Goal: Use online tool/utility: Utilize a website feature to perform a specific function

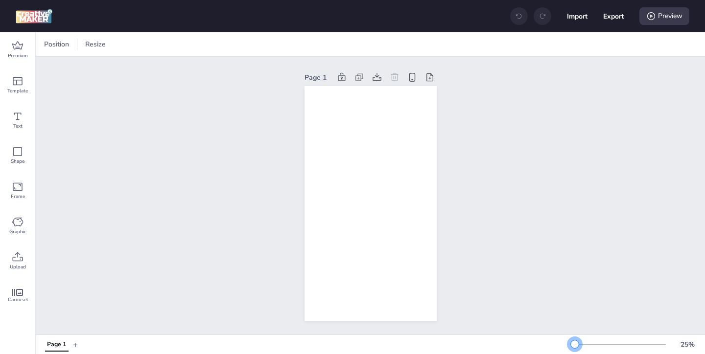
drag, startPoint x: 588, startPoint y: 343, endPoint x: 575, endPoint y: 343, distance: 13.7
click at [575, 343] on div at bounding box center [575, 345] width 8 height 8
click at [16, 46] on icon at bounding box center [18, 46] width 12 height 12
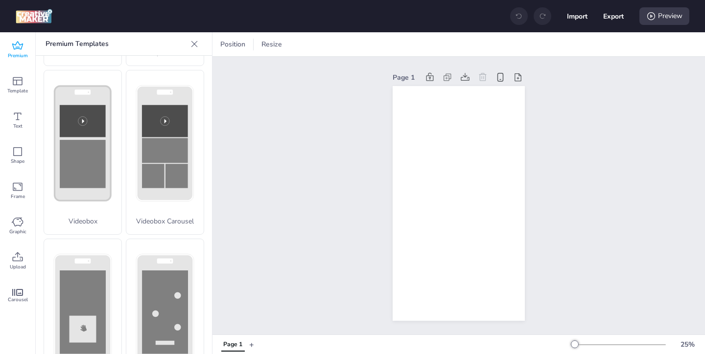
scroll to position [345, 0]
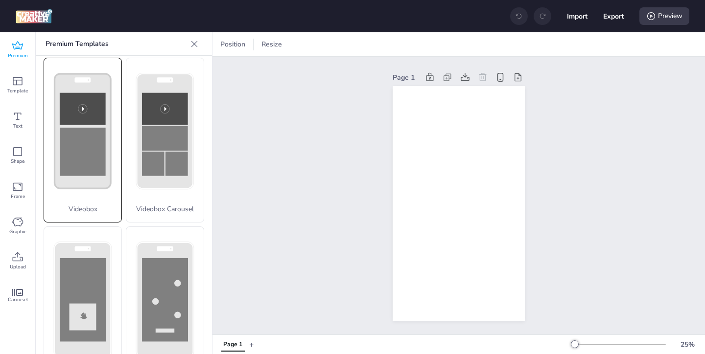
click at [95, 204] on p "Videobox" at bounding box center [82, 209] width 77 height 10
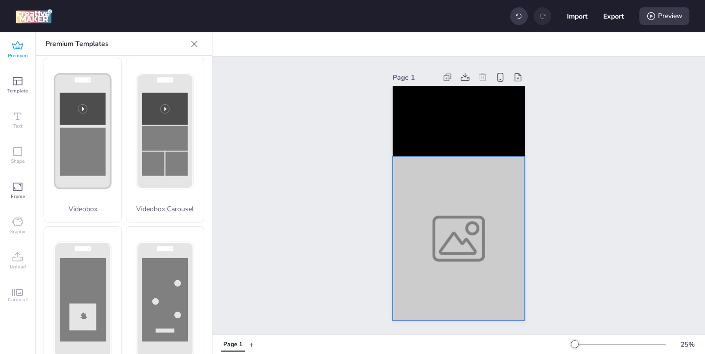
click at [406, 237] on div at bounding box center [459, 239] width 132 height 164
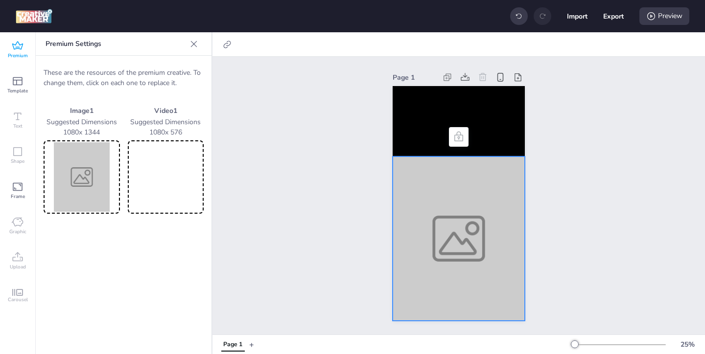
click at [65, 182] on img at bounding box center [82, 177] width 72 height 70
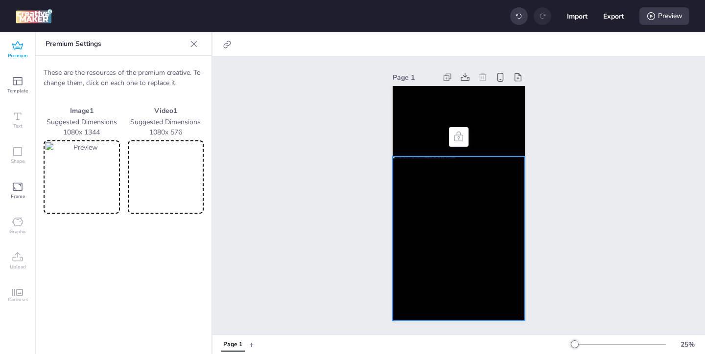
click at [175, 191] on video at bounding box center [166, 177] width 72 height 70
click at [175, 161] on video at bounding box center [166, 177] width 72 height 70
click at [419, 127] on video at bounding box center [459, 121] width 132 height 70
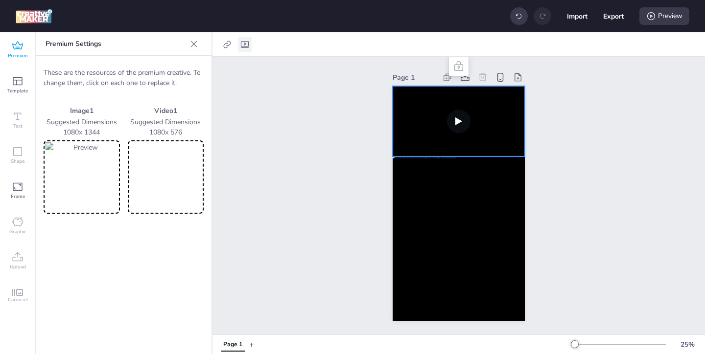
click at [246, 42] on icon at bounding box center [245, 45] width 10 height 10
select select "contain"
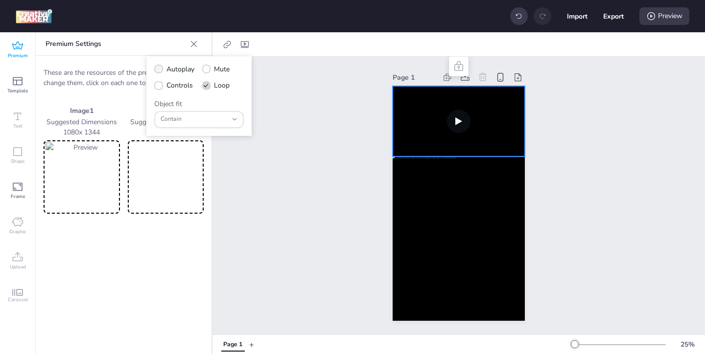
click at [157, 71] on icon at bounding box center [158, 69] width 7 height 5
click at [157, 71] on input "Autoplay" at bounding box center [157, 73] width 6 height 6
checkbox input "true"
click at [157, 88] on span at bounding box center [158, 85] width 9 height 9
click at [157, 88] on input "Controls" at bounding box center [157, 89] width 6 height 6
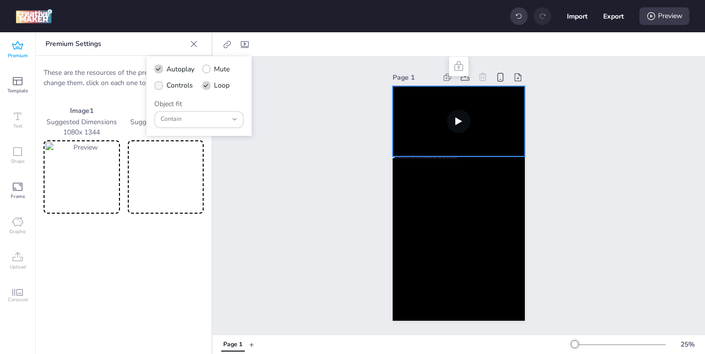
checkbox input "true"
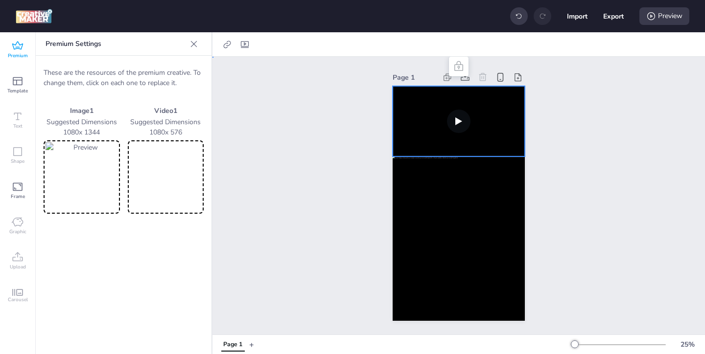
click at [318, 129] on div "Page 1" at bounding box center [458, 196] width 493 height 278
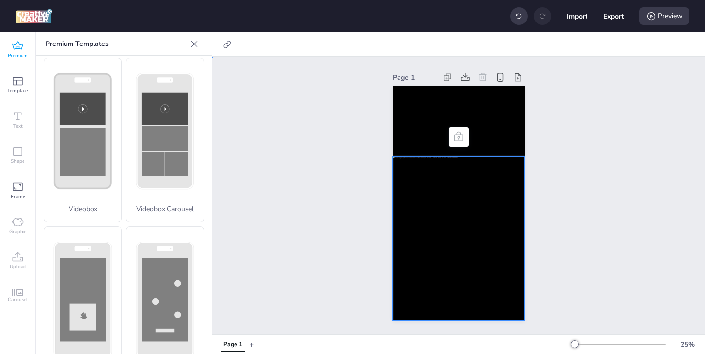
click at [482, 210] on div at bounding box center [459, 239] width 132 height 164
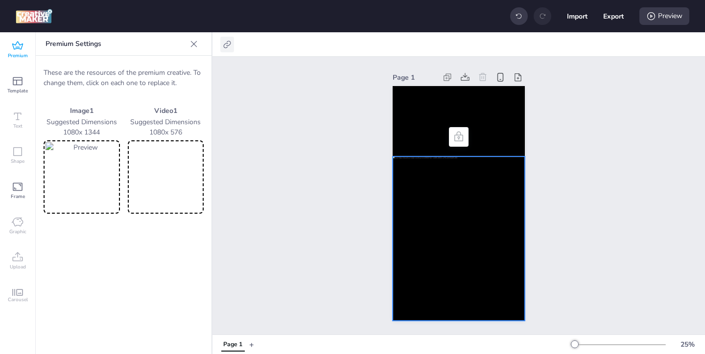
click at [228, 43] on icon at bounding box center [227, 45] width 10 height 10
click at [189, 68] on span "Activate hyperlink" at bounding box center [164, 69] width 54 height 10
click at [130, 70] on input "Activate hyperlink" at bounding box center [127, 73] width 6 height 6
checkbox input "true"
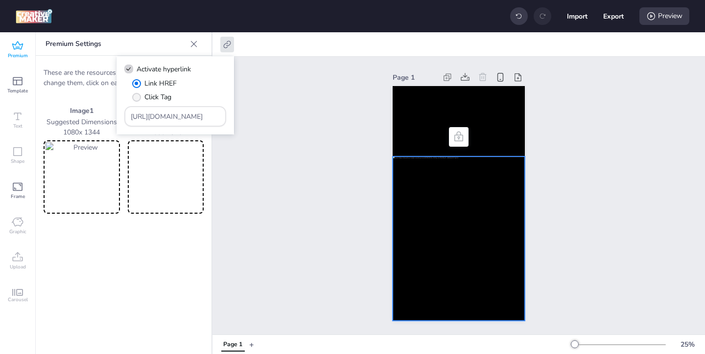
click at [162, 95] on span "Click Tag" at bounding box center [157, 97] width 27 height 10
click at [138, 98] on input "Click Tag" at bounding box center [135, 101] width 6 height 6
radio input "true"
drag, startPoint x: 199, startPoint y: 120, endPoint x: 162, endPoint y: 93, distance: 45.9
click at [166, 96] on div "Link HREF Click Tag [URL][DOMAIN_NAME]" at bounding box center [175, 102] width 102 height 48
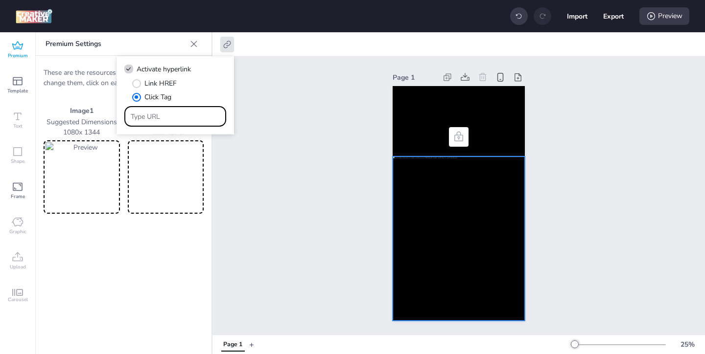
click at [193, 117] on input "Type URL" at bounding box center [176, 117] width 90 height 10
paste input "https://ad.doubleclick.net/ddm/trackclk/N144601.3464950WORTISE/B34161150.429034…"
type input "https://ad.doubleclick.net/ddm/trackclk/N144601.3464950WORTISE/B34161150.429034…"
click at [284, 154] on div "Page 1" at bounding box center [458, 196] width 493 height 278
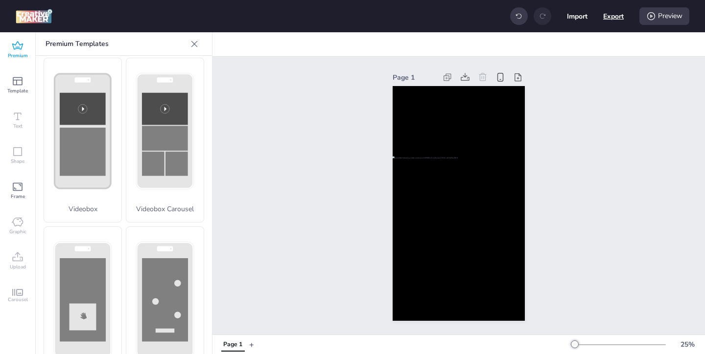
click at [614, 22] on button "Export" at bounding box center [613, 16] width 21 height 21
select select "html"
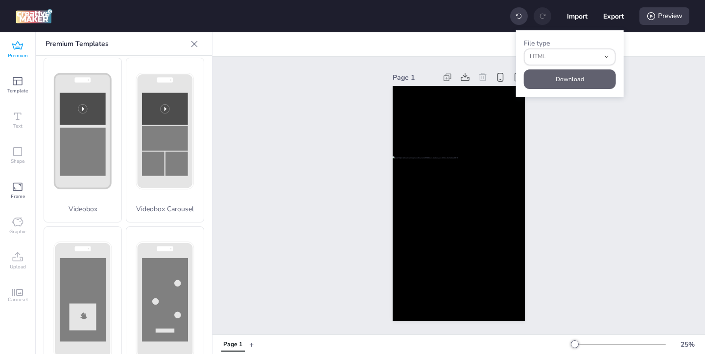
click at [582, 73] on button "Download" at bounding box center [570, 80] width 92 height 20
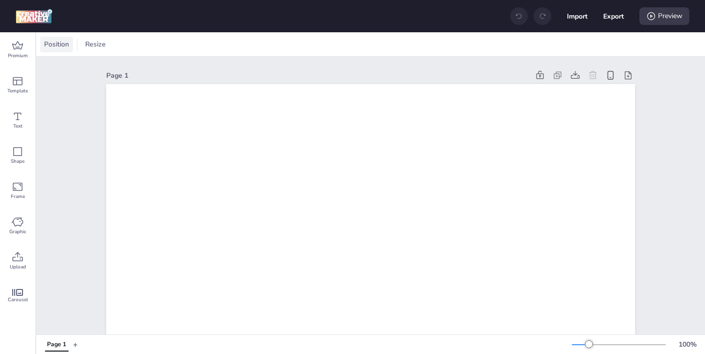
click at [64, 46] on span "Position" at bounding box center [56, 44] width 29 height 10
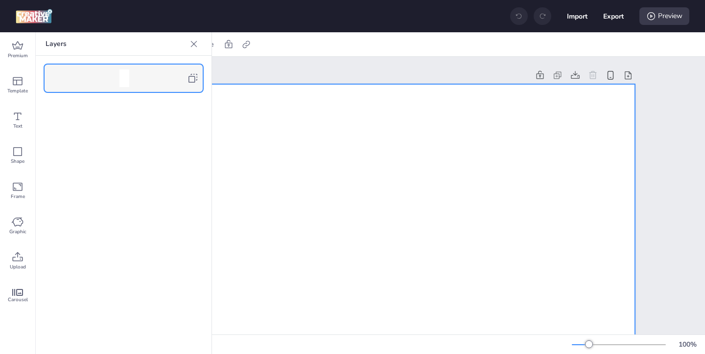
click at [198, 75] on icon at bounding box center [193, 78] width 12 height 12
click at [194, 45] on icon at bounding box center [194, 44] width 10 height 10
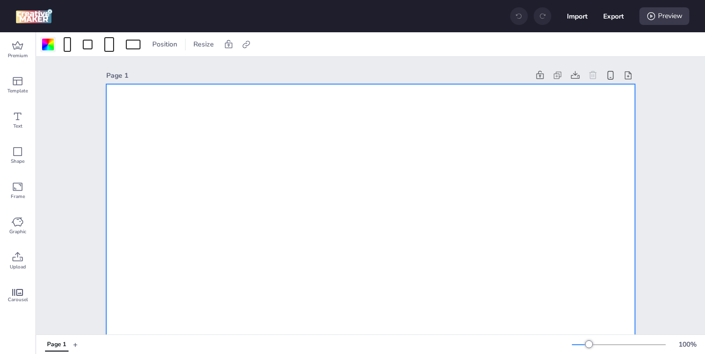
click at [50, 48] on div at bounding box center [48, 45] width 12 height 12
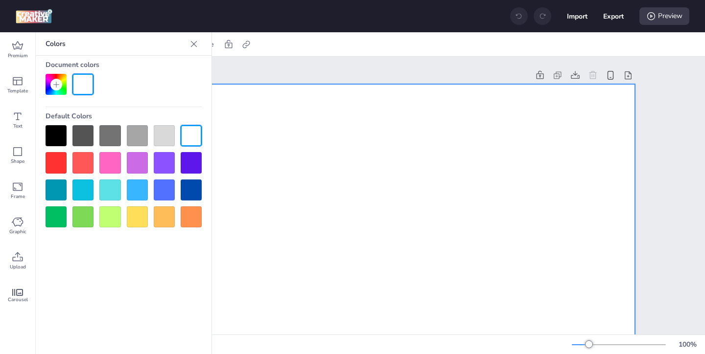
click at [54, 134] on div at bounding box center [56, 135] width 21 height 21
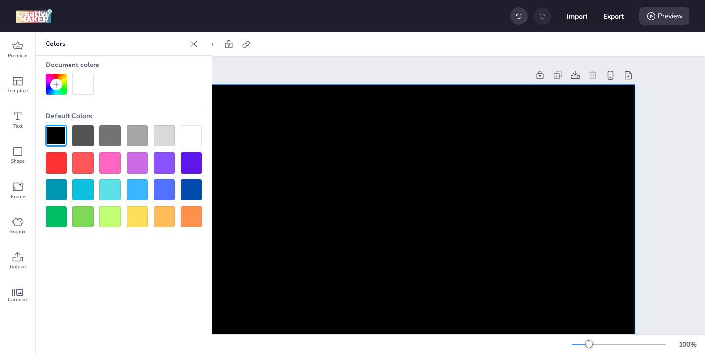
click at [192, 47] on icon at bounding box center [194, 44] width 10 height 10
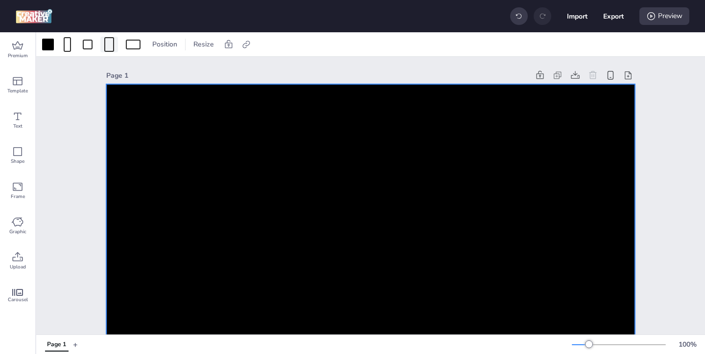
click at [114, 45] on span at bounding box center [109, 44] width 14 height 15
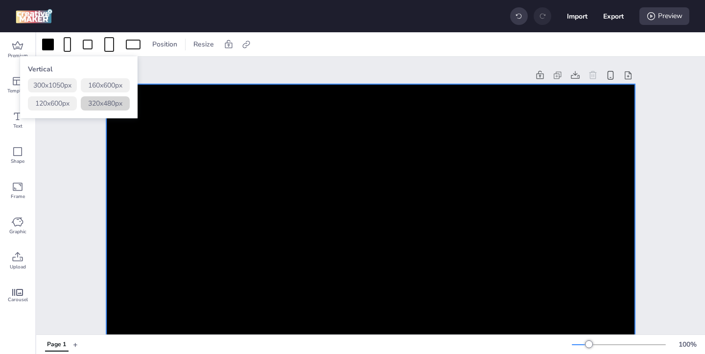
click at [106, 103] on button "320 x 480 px" at bounding box center [105, 103] width 49 height 14
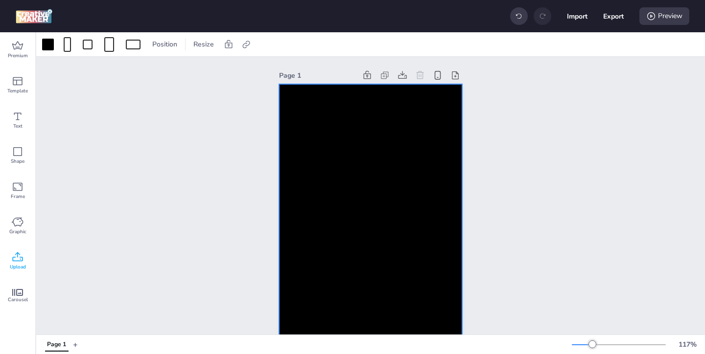
click at [14, 258] on icon at bounding box center [18, 256] width 10 height 9
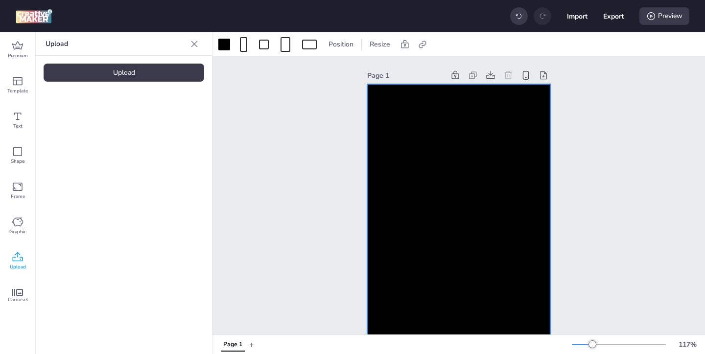
click at [161, 74] on div "Upload" at bounding box center [124, 73] width 161 height 18
click at [83, 142] on img at bounding box center [83, 137] width 60 height 10
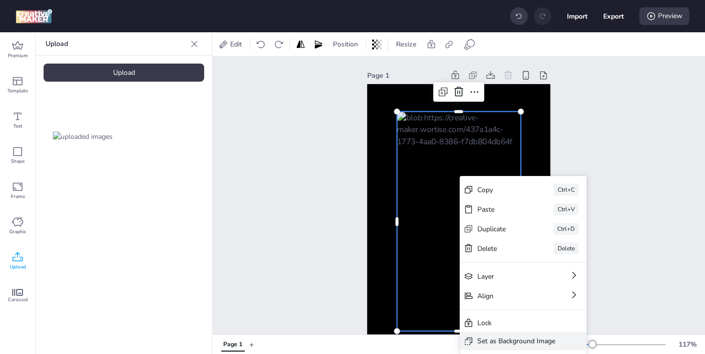
click at [492, 342] on div "Set as Background Image" at bounding box center [516, 341] width 78 height 10
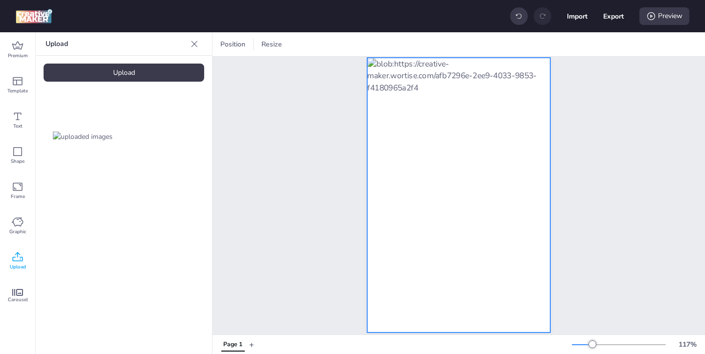
scroll to position [23, 0]
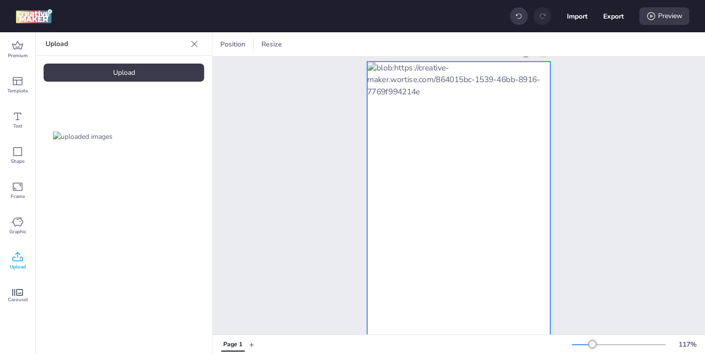
click at [413, 238] on div at bounding box center [458, 199] width 183 height 275
click at [556, 43] on icon at bounding box center [556, 44] width 7 height 7
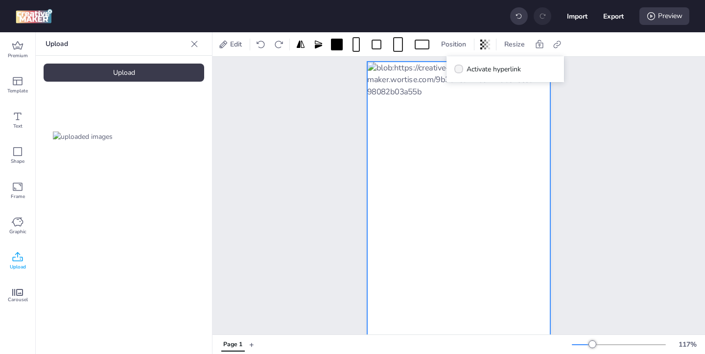
click at [459, 66] on span at bounding box center [458, 69] width 9 height 9
click at [459, 70] on input "Activate hyperlink" at bounding box center [457, 73] width 6 height 6
checkbox input "true"
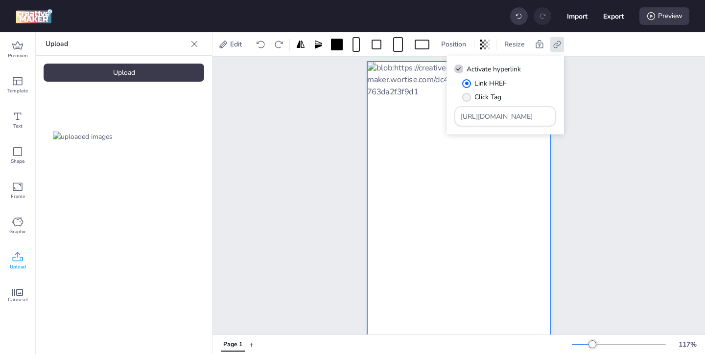
click at [474, 98] on span "Click Tag" at bounding box center [487, 97] width 27 height 10
click at [468, 98] on input "Click Tag" at bounding box center [465, 101] width 6 height 6
radio input "true"
drag, startPoint x: 517, startPoint y: 118, endPoint x: 491, endPoint y: 96, distance: 35.1
click at [491, 96] on div "Link HREF Click Tag [URL][DOMAIN_NAME]" at bounding box center [505, 102] width 102 height 48
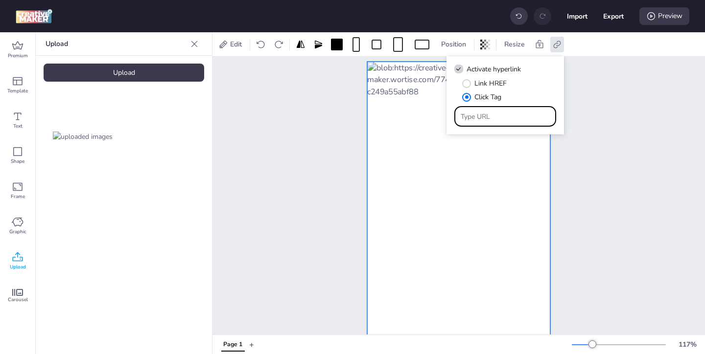
paste input "https://[DOMAIN_NAME]/ddm/trackclk/N144601.3464950WORTISE/B34161150.429624846;d…"
type input "https://[DOMAIN_NAME]/ddm/trackclk/N144601.3464950WORTISE/B34161150.429624846;d…"
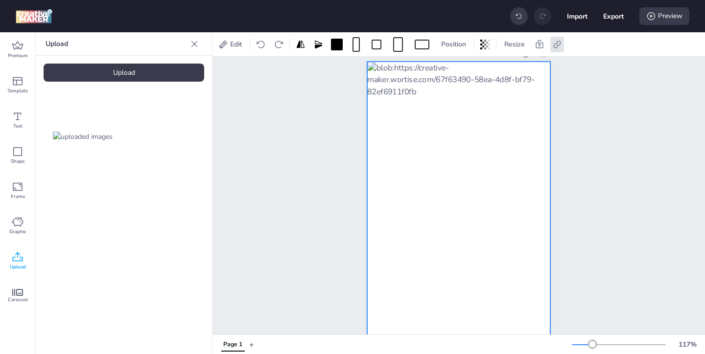
click at [595, 149] on div "Page 1" at bounding box center [458, 191] width 493 height 314
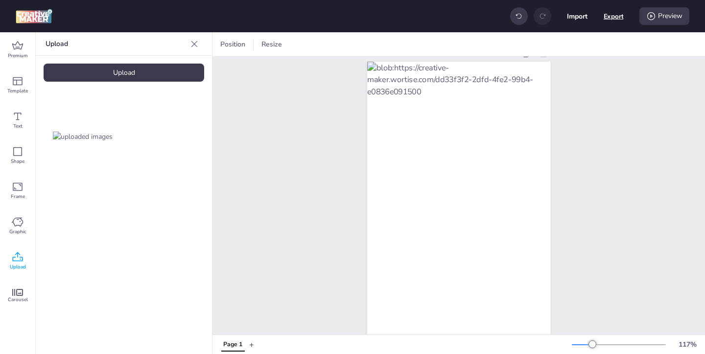
click at [610, 18] on button "Export" at bounding box center [614, 16] width 20 height 20
select select "html"
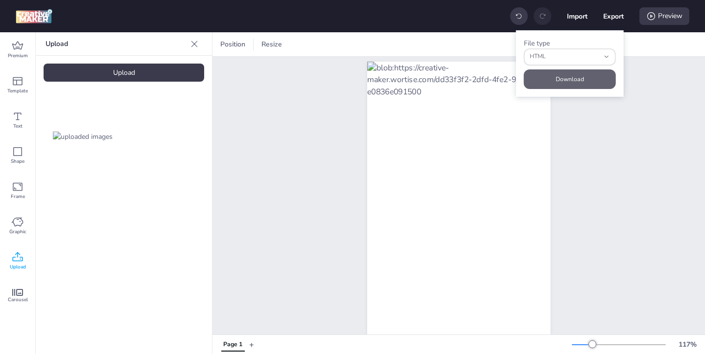
click at [572, 76] on button "Download" at bounding box center [570, 80] width 92 height 20
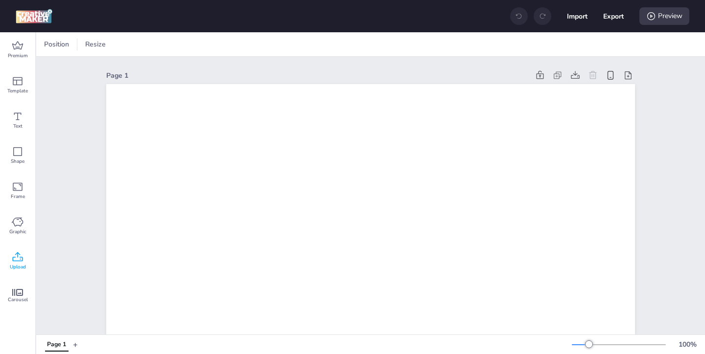
click at [19, 263] on icon at bounding box center [18, 258] width 12 height 12
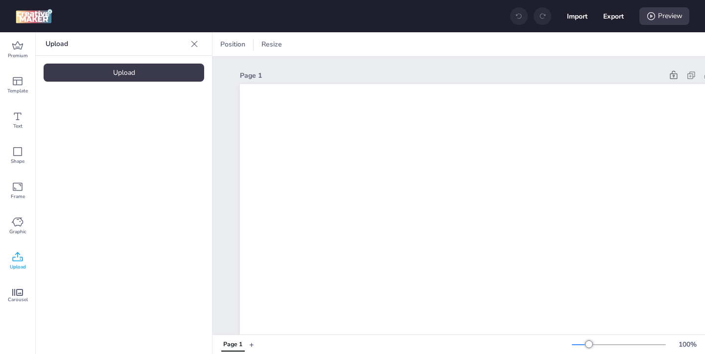
click at [143, 69] on div "Upload" at bounding box center [124, 73] width 161 height 18
click at [95, 142] on img at bounding box center [83, 137] width 60 height 10
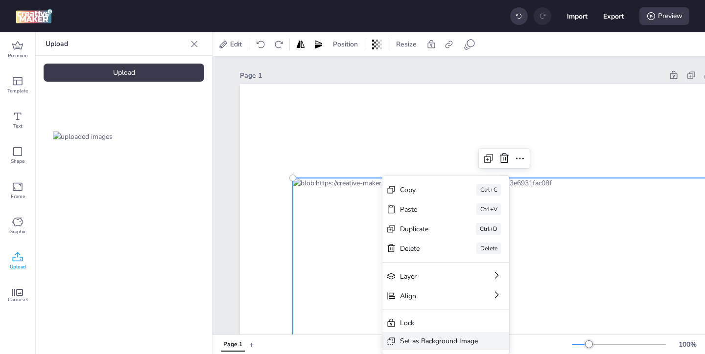
click at [410, 341] on div "Set as Background Image" at bounding box center [439, 341] width 78 height 10
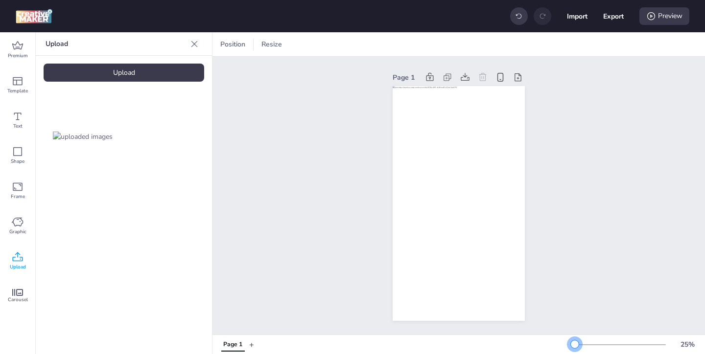
drag, startPoint x: 590, startPoint y: 345, endPoint x: 575, endPoint y: 345, distance: 15.2
click at [575, 345] on div at bounding box center [575, 345] width 8 height 8
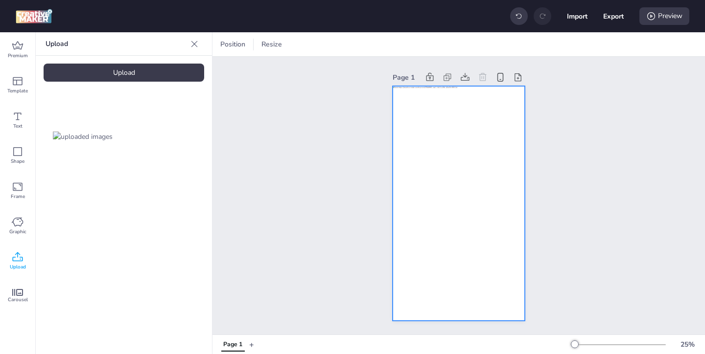
click at [418, 205] on div at bounding box center [459, 203] width 132 height 235
click at [555, 45] on icon at bounding box center [557, 45] width 10 height 10
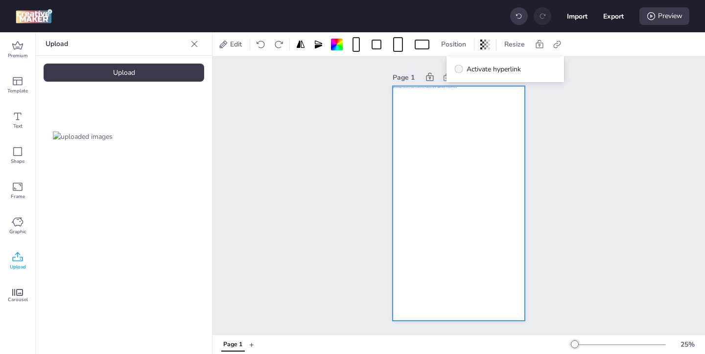
click at [457, 69] on icon at bounding box center [458, 69] width 6 height 5
click at [457, 70] on input "Activate hyperlink" at bounding box center [457, 73] width 6 height 6
checkbox input "true"
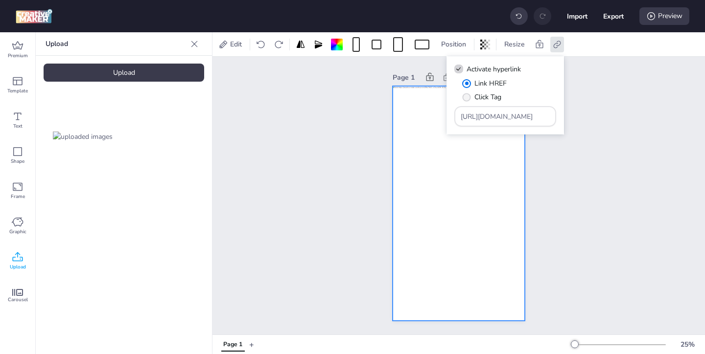
click at [469, 94] on span "" at bounding box center [467, 97] width 8 height 8
click at [468, 98] on input "Click Tag" at bounding box center [465, 101] width 6 height 6
radio input "true"
drag, startPoint x: 526, startPoint y: 117, endPoint x: 485, endPoint y: 77, distance: 57.5
click at [495, 90] on div "Link HREF Click Tag [URL][DOMAIN_NAME]" at bounding box center [505, 102] width 102 height 48
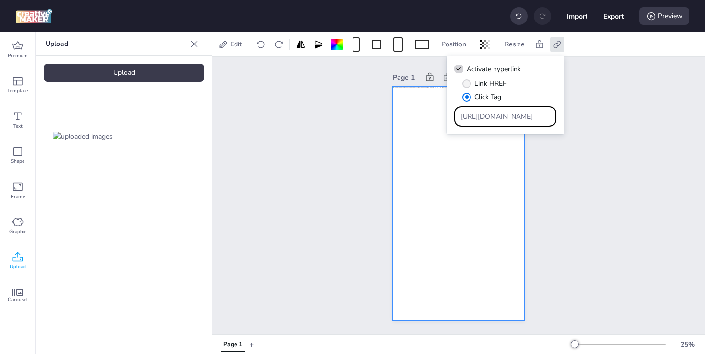
paste input "ad.doubleclick.net/ddm/trackclk/N144601.3464950WORTISE/B34161150.429624846;dc_t…"
type input "https://[DOMAIN_NAME]/ddm/trackclk/N144601.3464950WORTISE/B34161150.429624846;d…"
click at [599, 243] on div "Page 1" at bounding box center [458, 196] width 493 height 278
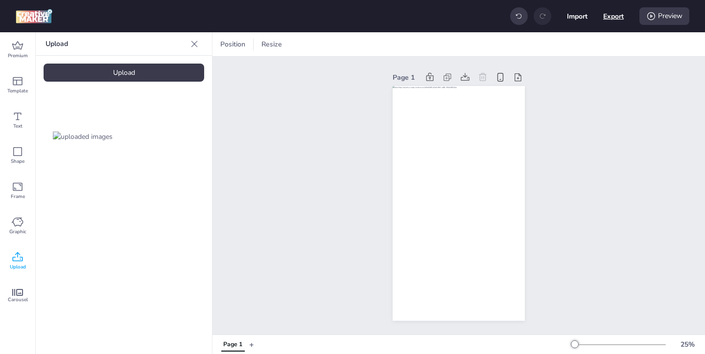
click at [612, 11] on button "Export" at bounding box center [613, 16] width 21 height 21
select select "html"
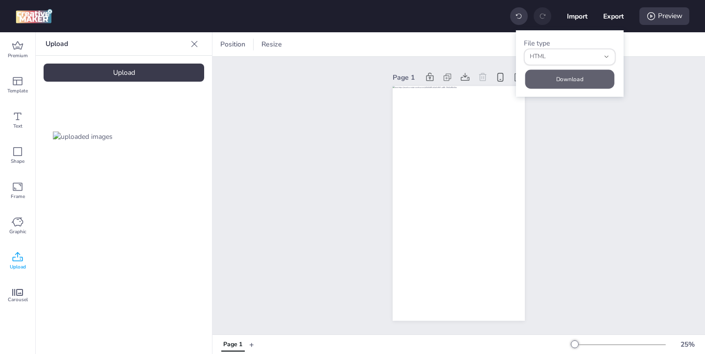
click at [579, 77] on button "Download" at bounding box center [569, 79] width 89 height 19
